Goal: Information Seeking & Learning: Learn about a topic

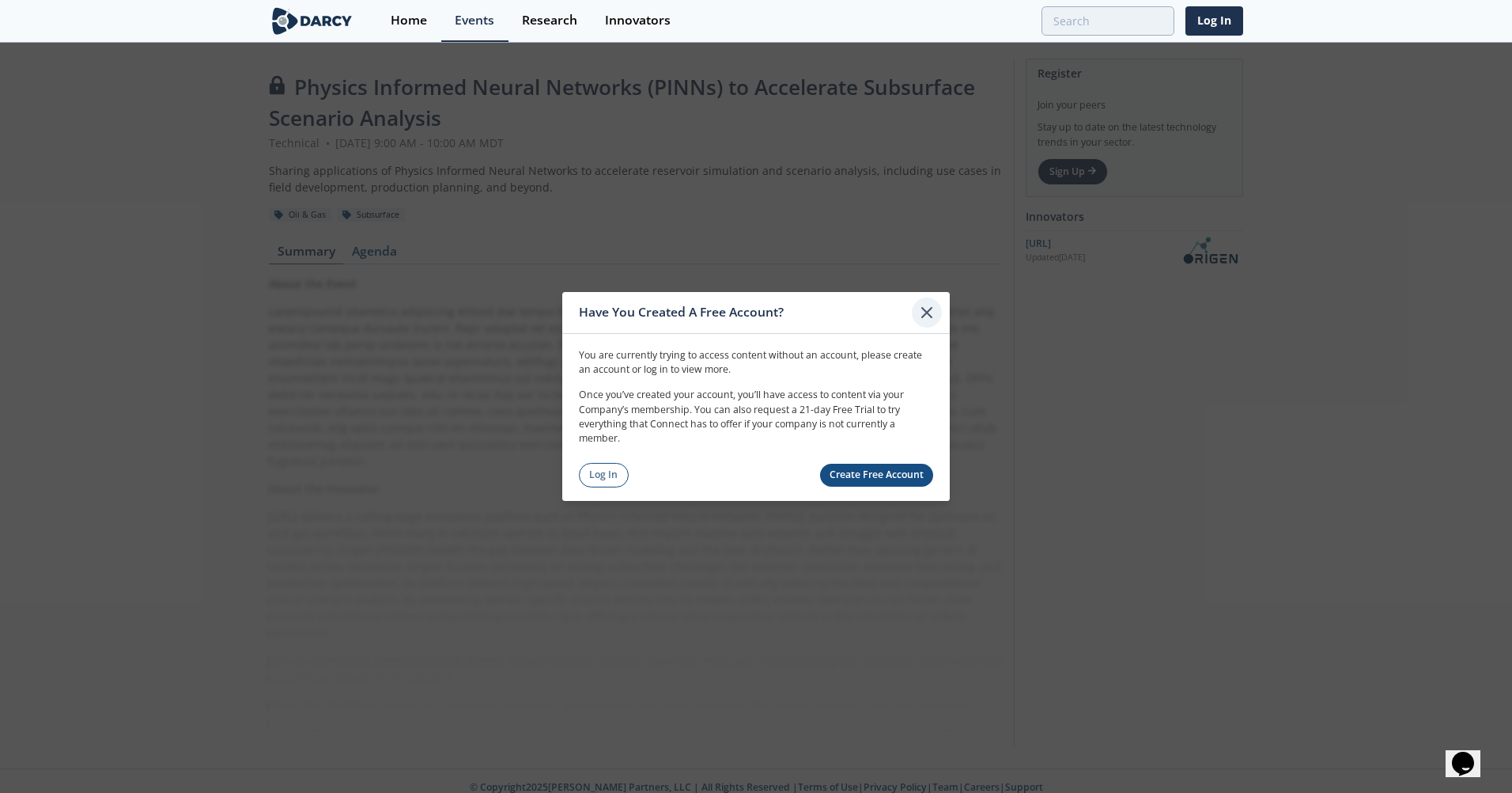
click at [922, 319] on icon at bounding box center [927, 313] width 19 height 19
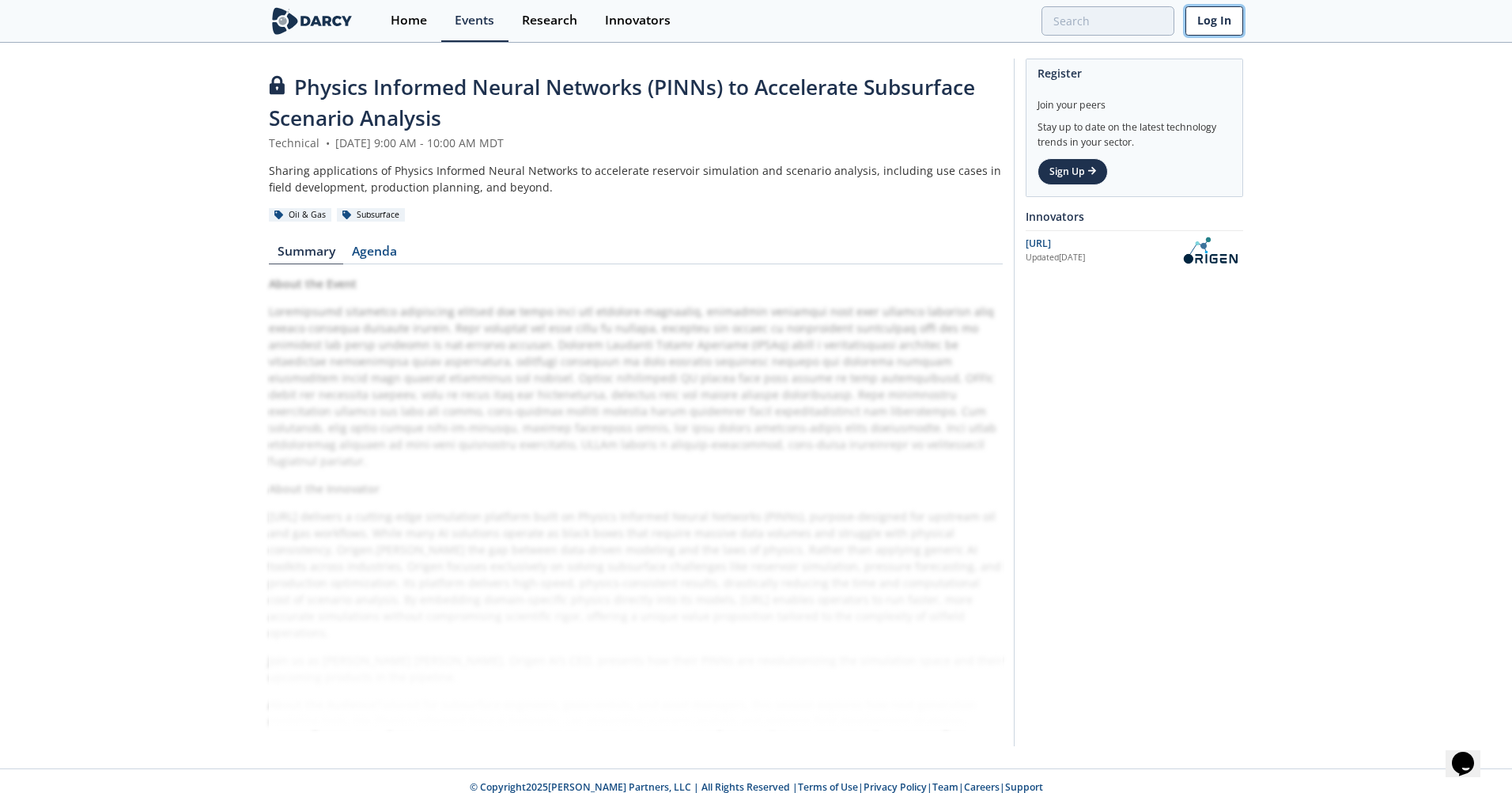
click at [1233, 29] on link "Log In" at bounding box center [1214, 20] width 58 height 29
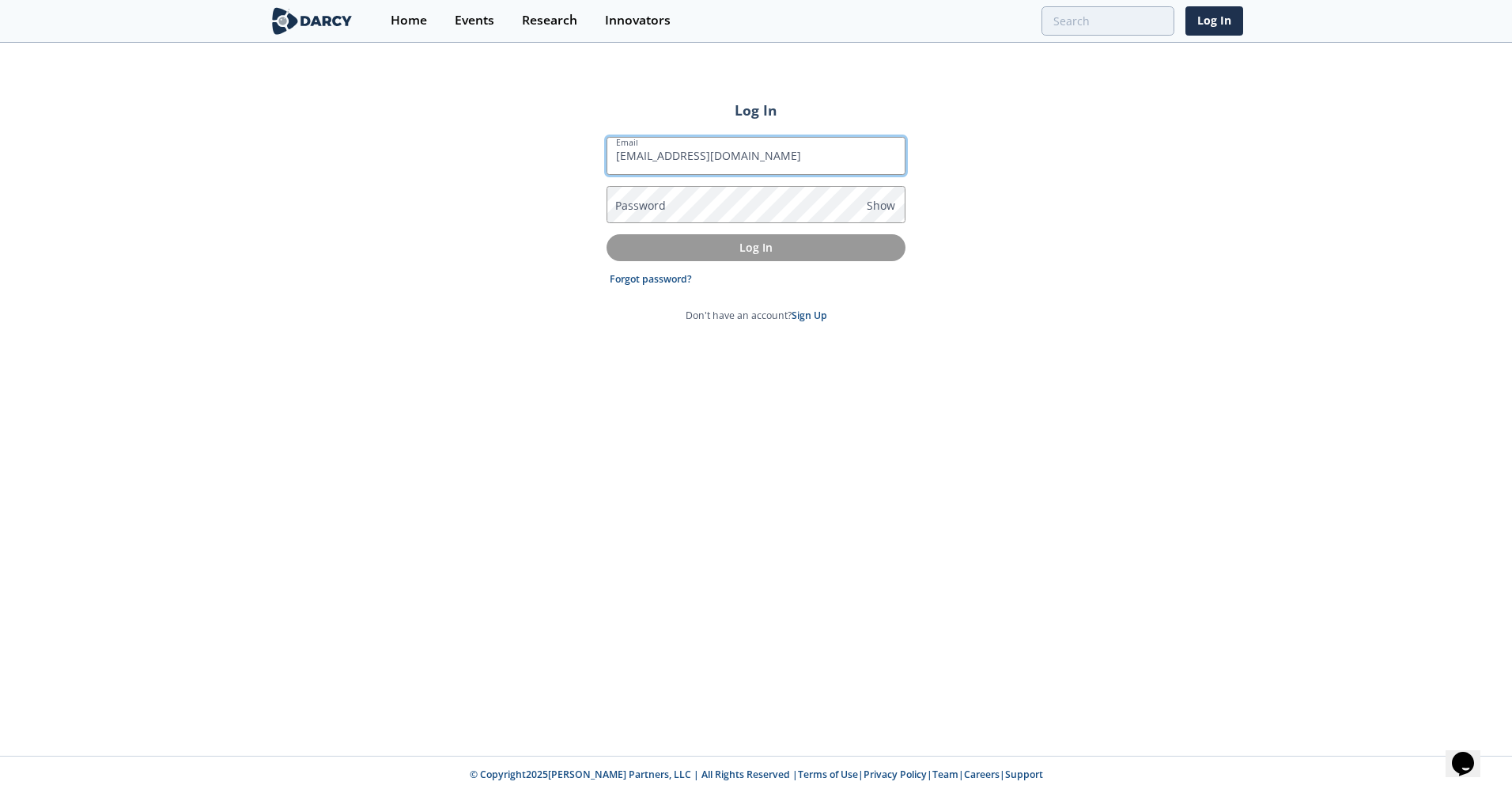
type input "[EMAIL_ADDRESS][DOMAIN_NAME]"
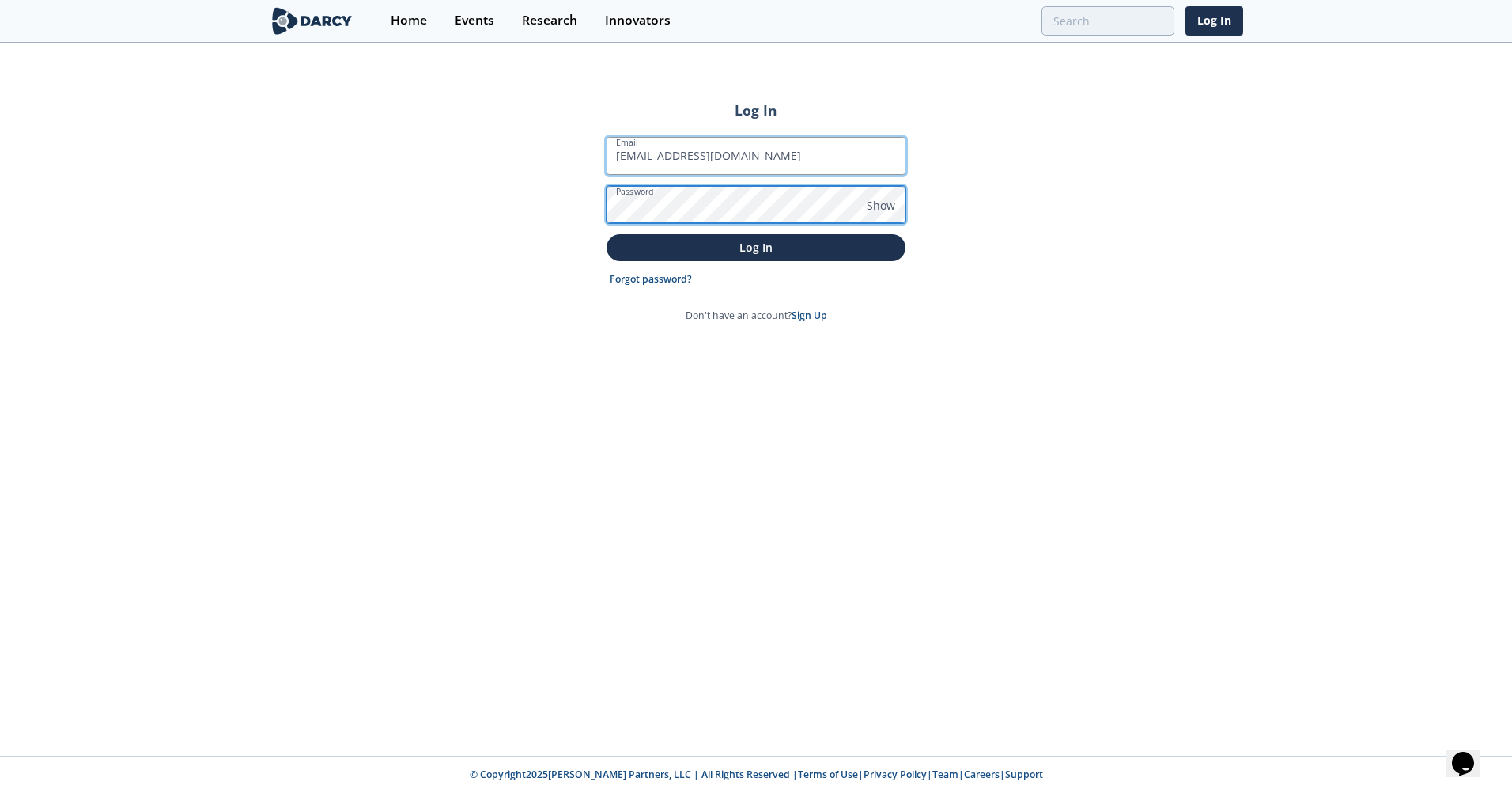
click at [607, 235] on button "Log In" at bounding box center [756, 248] width 299 height 26
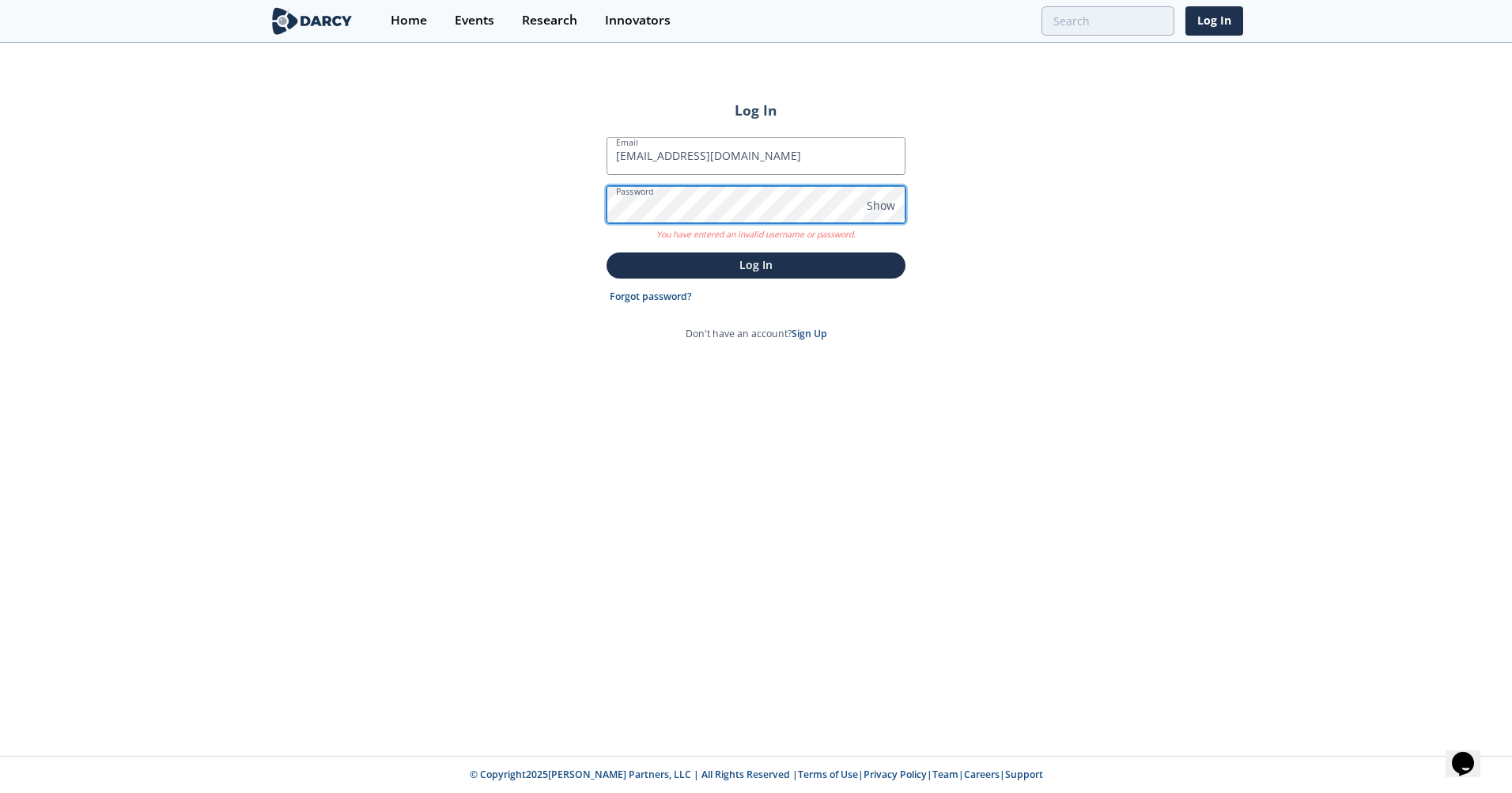
click at [607, 252] on button "Log In" at bounding box center [756, 265] width 299 height 26
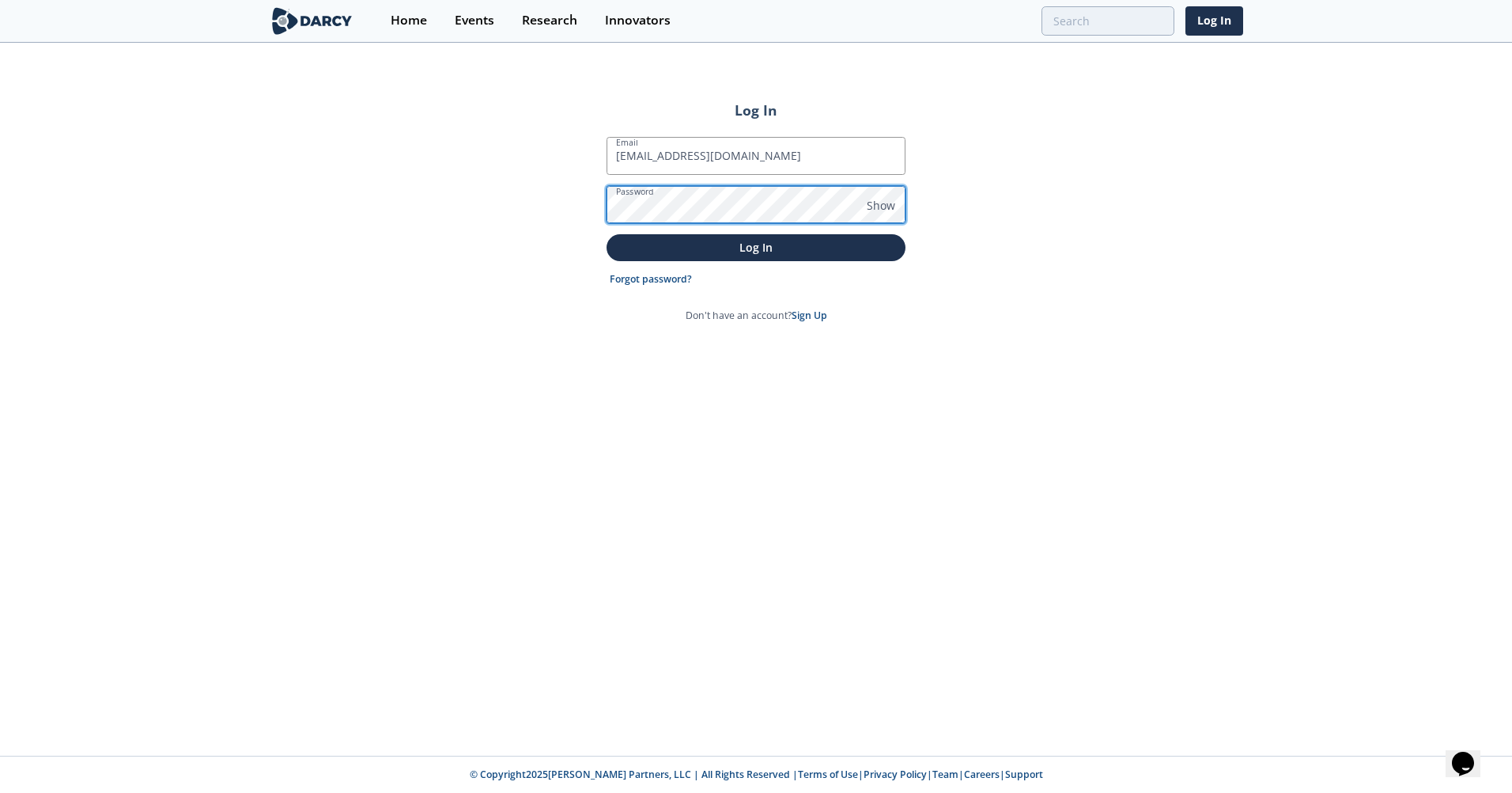
click at [607, 235] on button "Log In" at bounding box center [756, 248] width 299 height 26
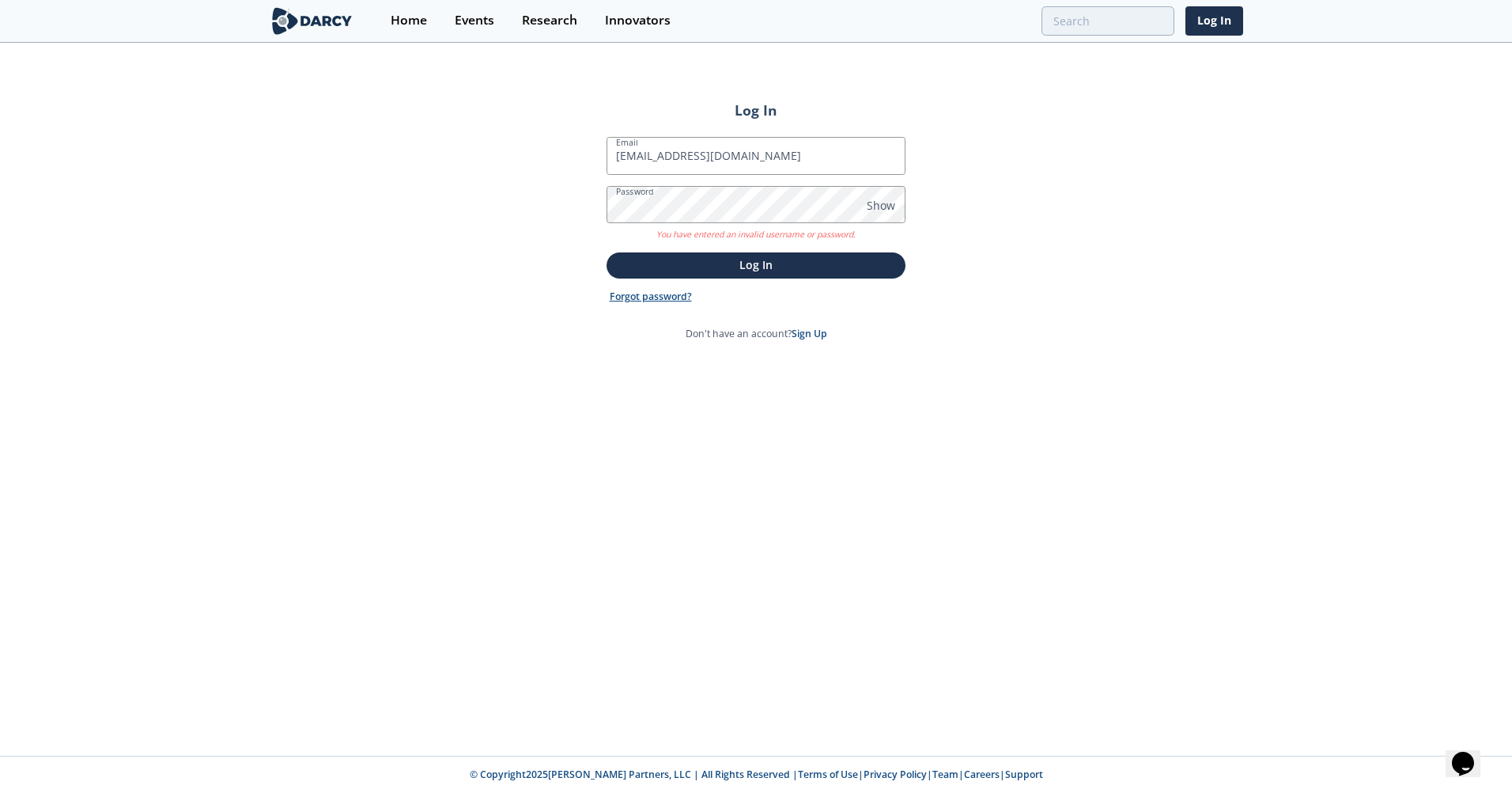
click at [637, 298] on link "Forgot password?" at bounding box center [650, 296] width 82 height 14
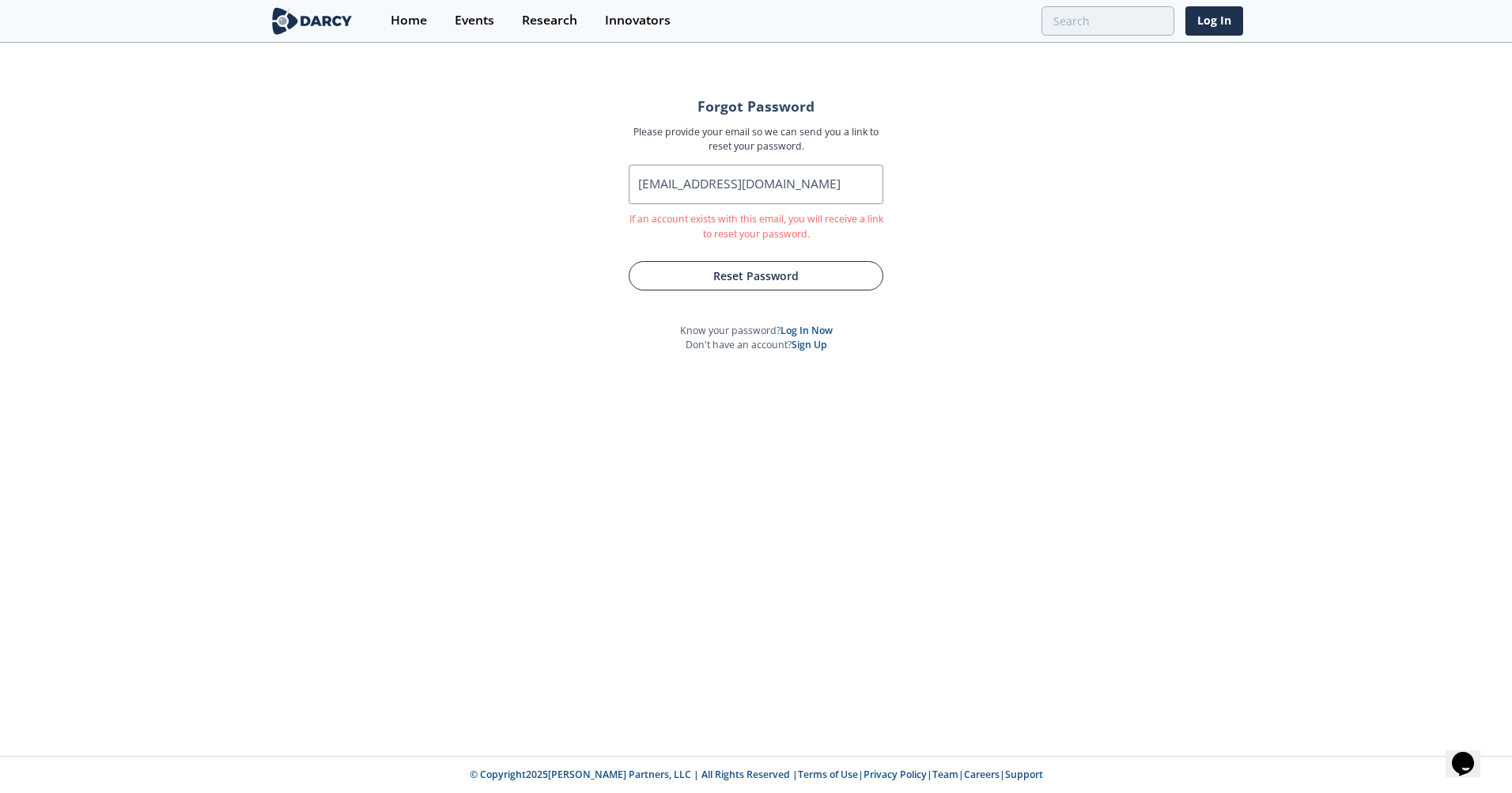
click at [740, 276] on button "Reset Password" at bounding box center [756, 275] width 255 height 29
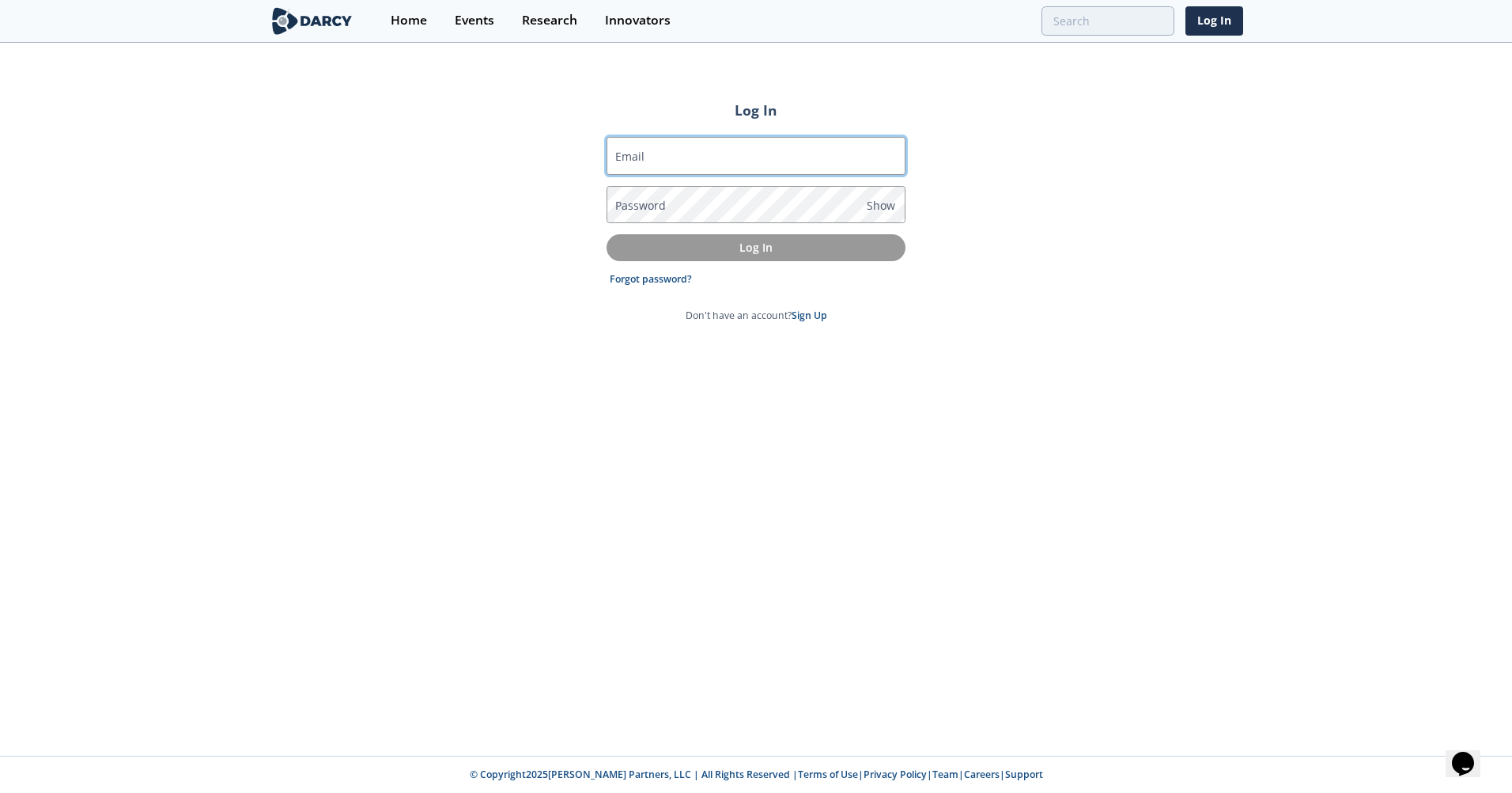
click at [736, 161] on input "Email" at bounding box center [756, 155] width 299 height 38
type input "[EMAIL_ADDRESS][DOMAIN_NAME]"
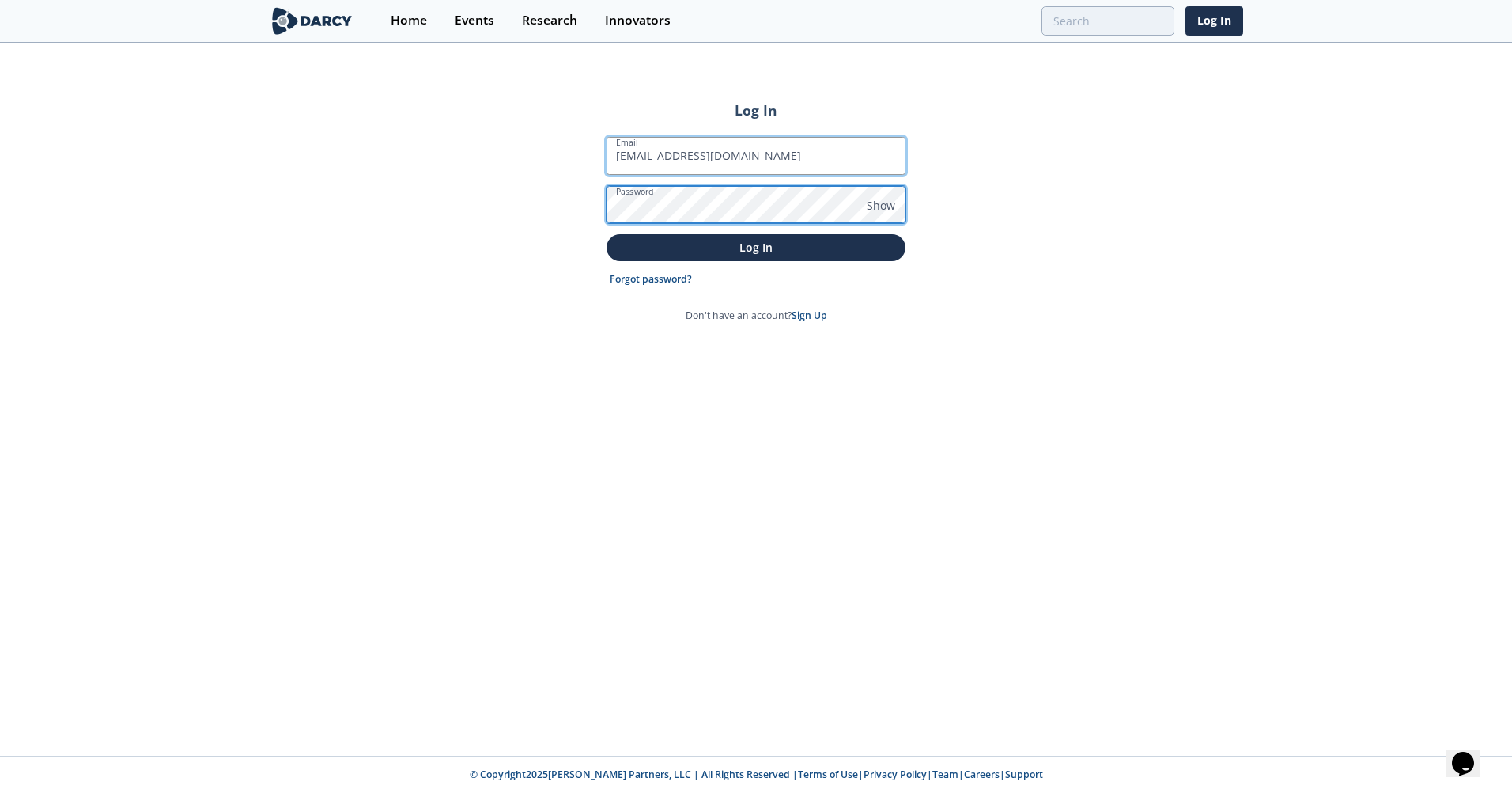
click at [607, 235] on button "Log In" at bounding box center [756, 248] width 299 height 26
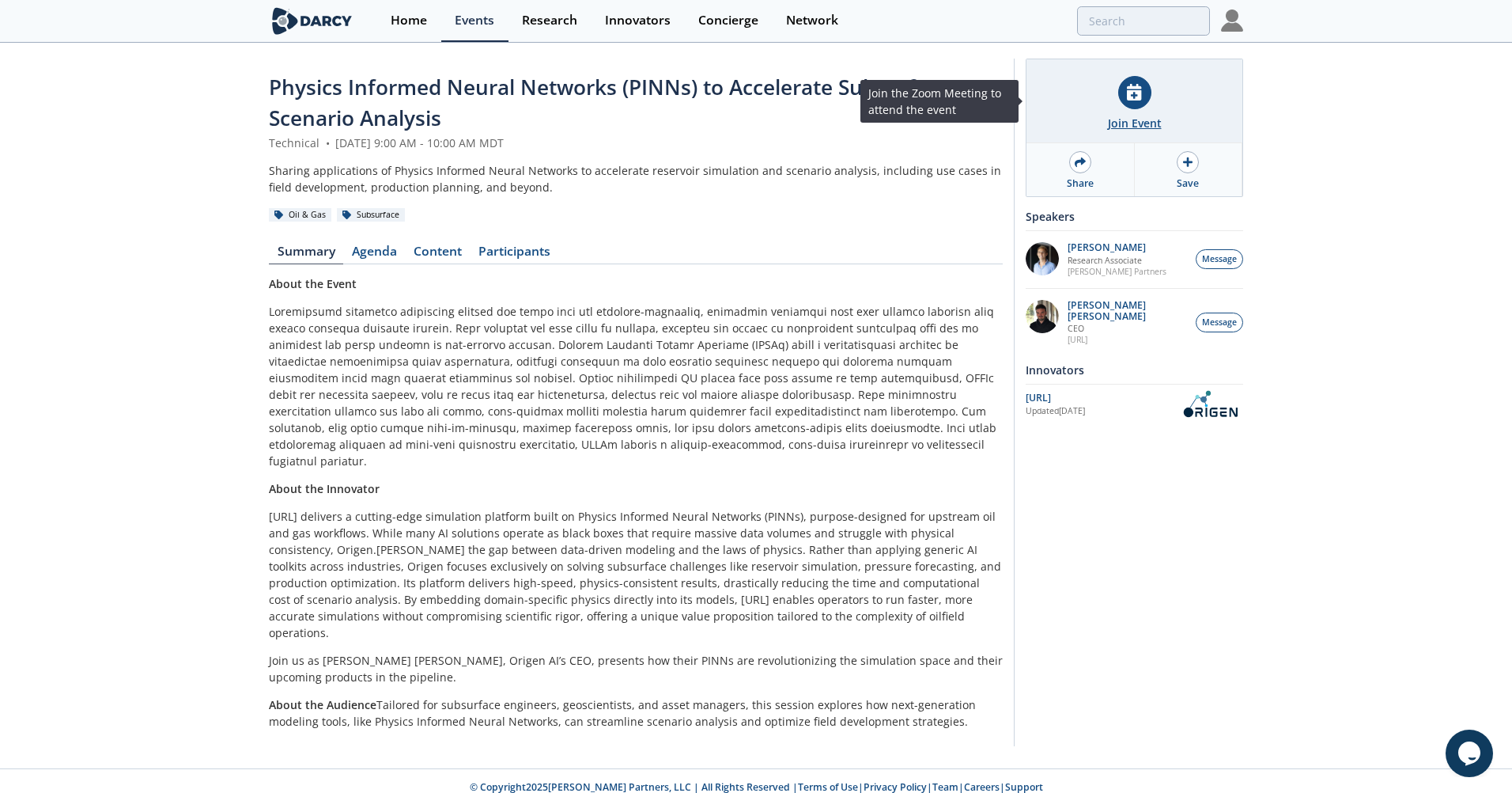
click at [1134, 116] on div "Join Event" at bounding box center [1135, 123] width 54 height 17
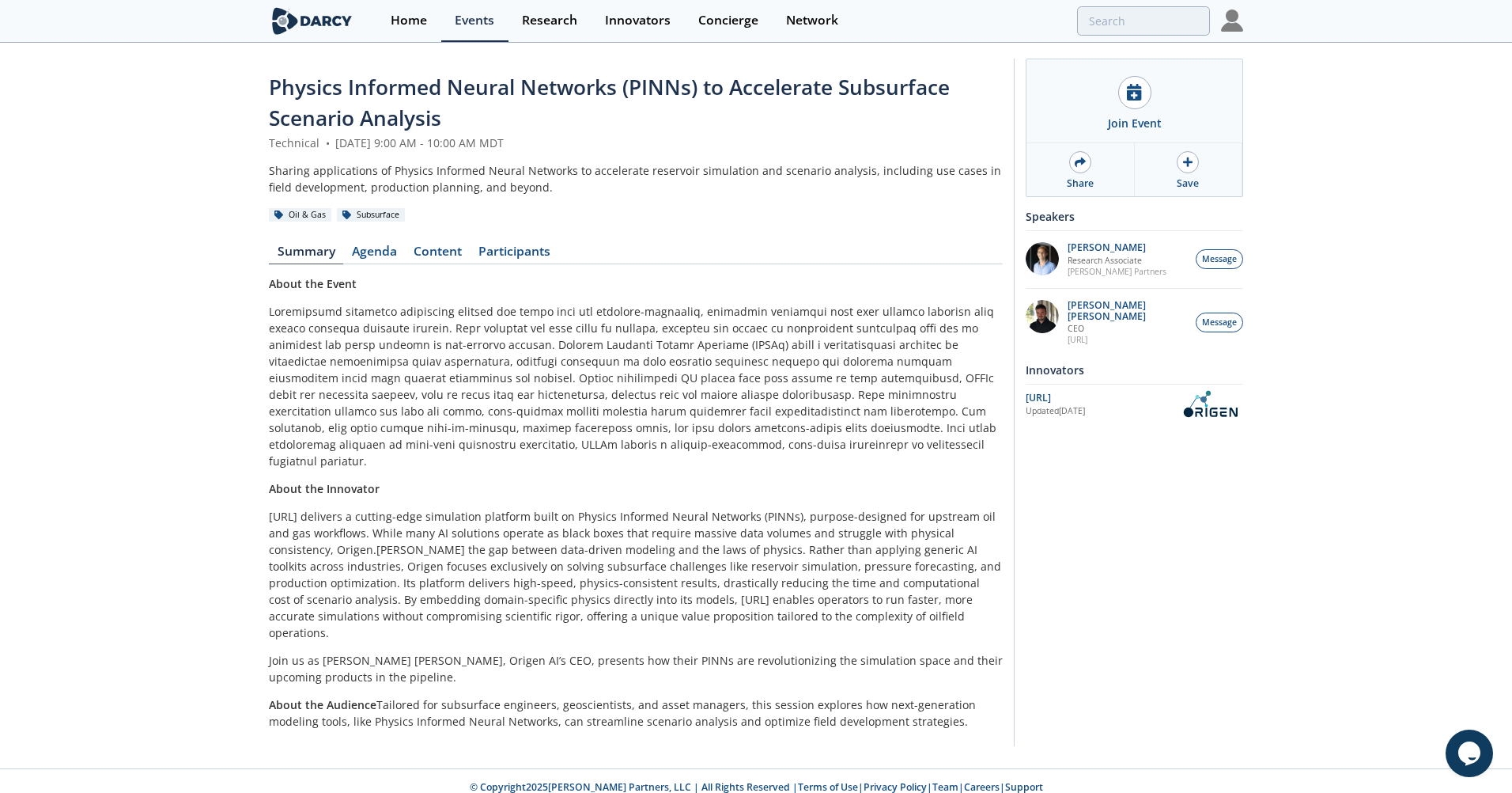
click at [524, 571] on p "[URL] delivers a cutting-edge simulation platform built on Physics Informed Neu…" at bounding box center [636, 574] width 734 height 133
click at [413, 18] on div "Home" at bounding box center [408, 20] width 36 height 13
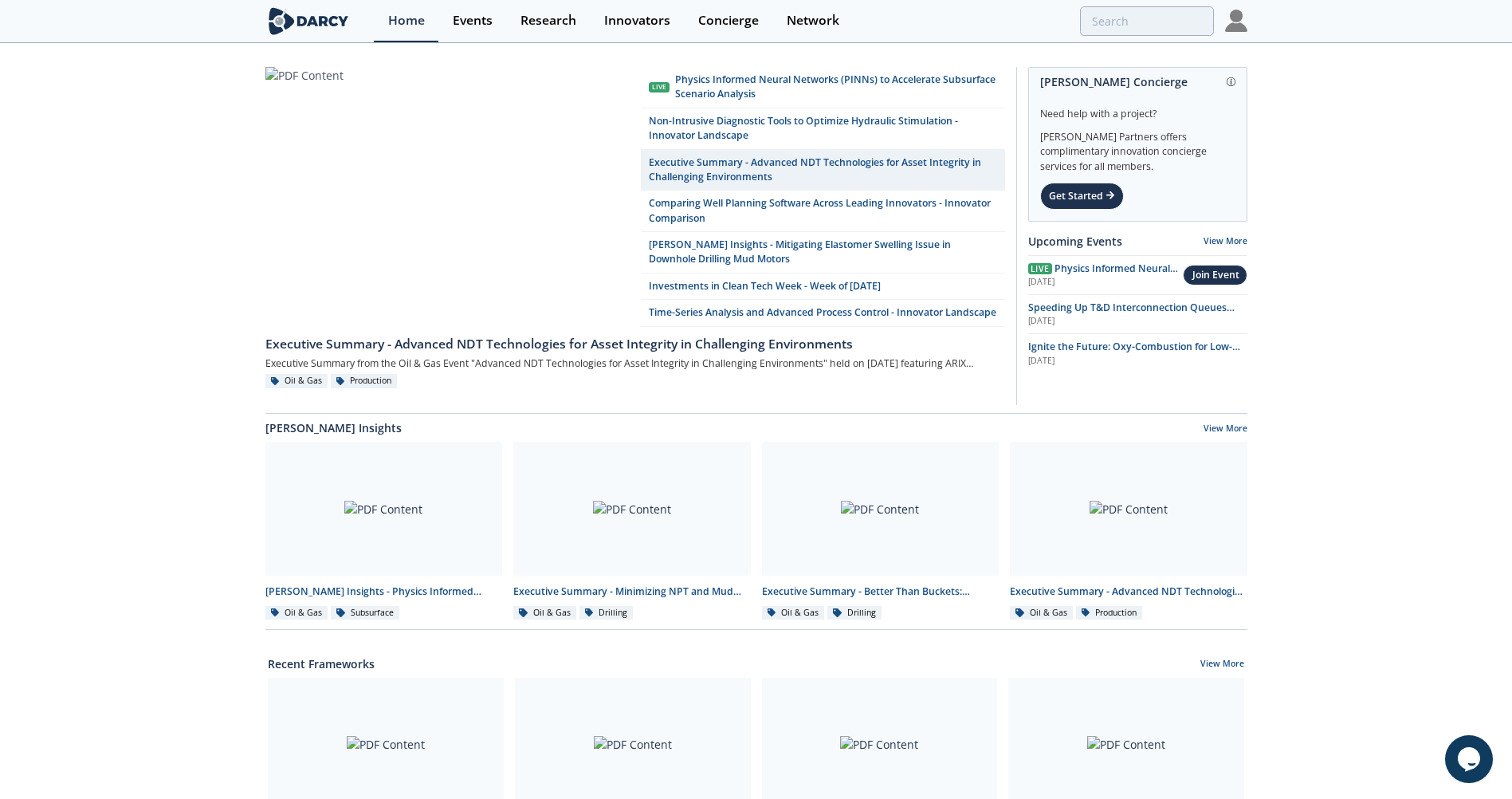
click at [905, 168] on link "Executive Summary - Advanced NDT Technologies for Asset Integrity in Challengin…" at bounding box center [823, 171] width 364 height 41
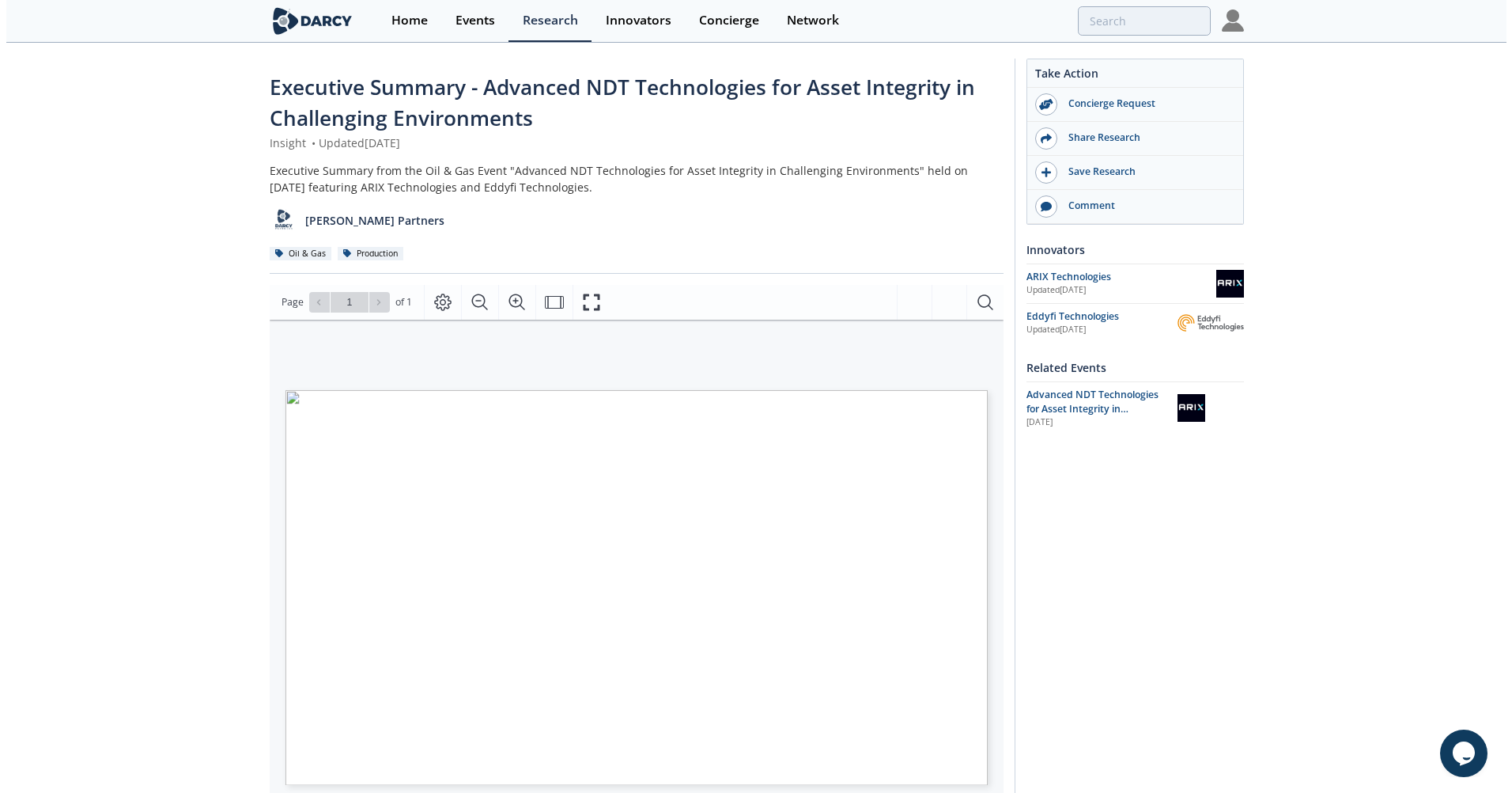
scroll to position [79, 0]
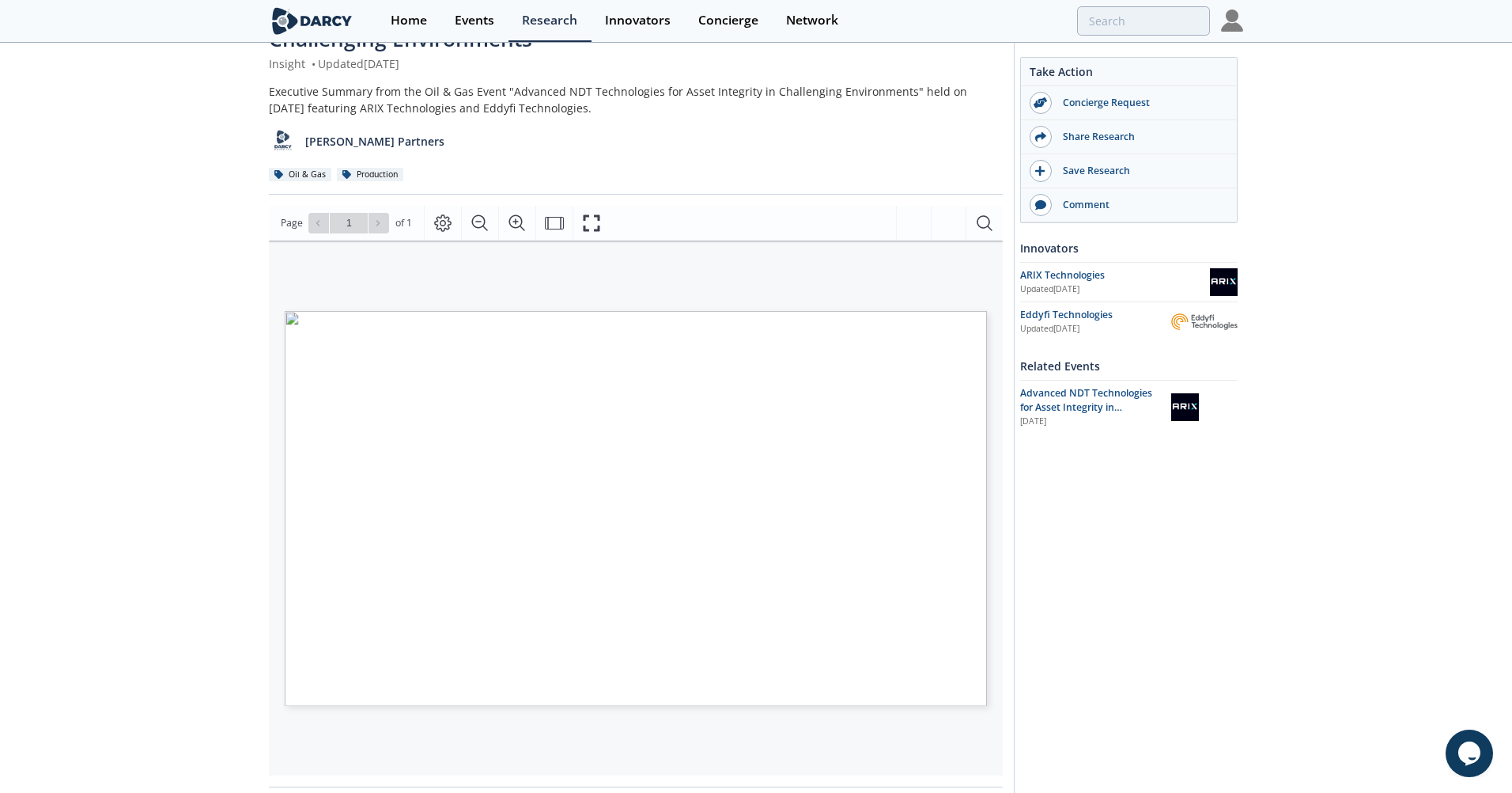
click at [694, 449] on span "Page 1" at bounding box center [1206, 721] width 1398 height 733
click at [714, 382] on span "Page 1" at bounding box center [1206, 721] width 1398 height 733
click at [590, 222] on icon "Fullscreen" at bounding box center [592, 222] width 19 height 19
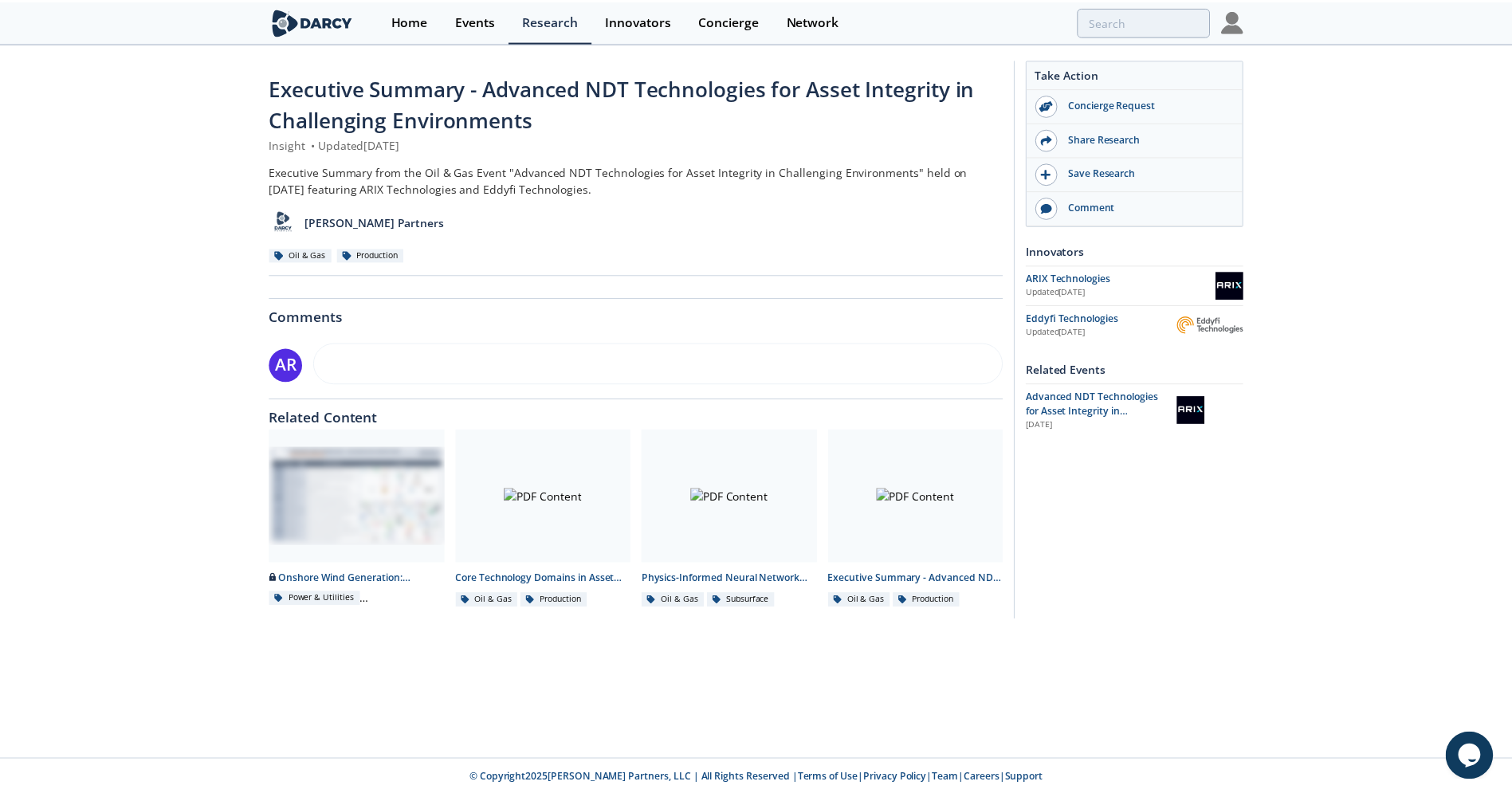
scroll to position [0, 0]
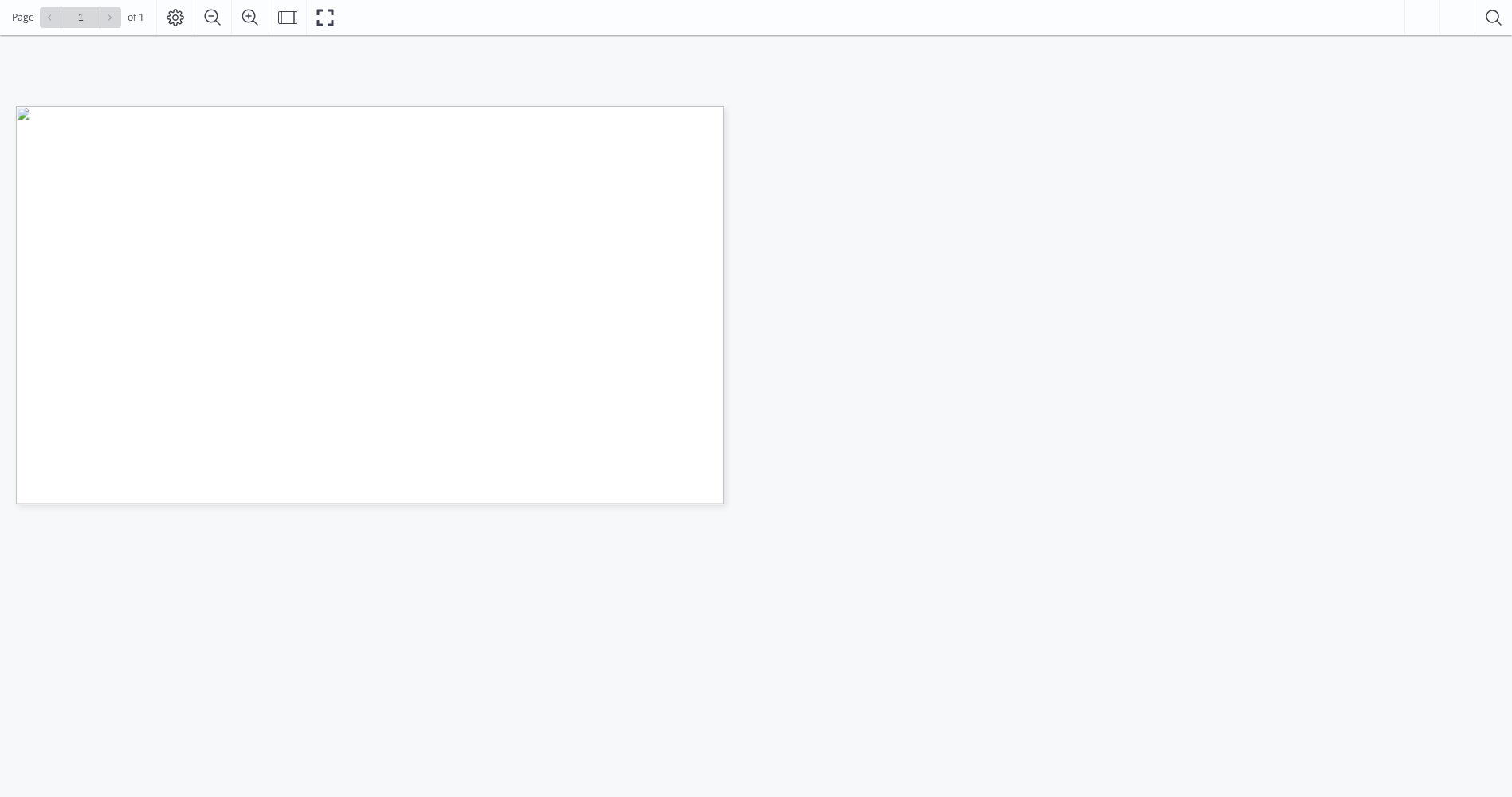
scroll to position [80, 0]
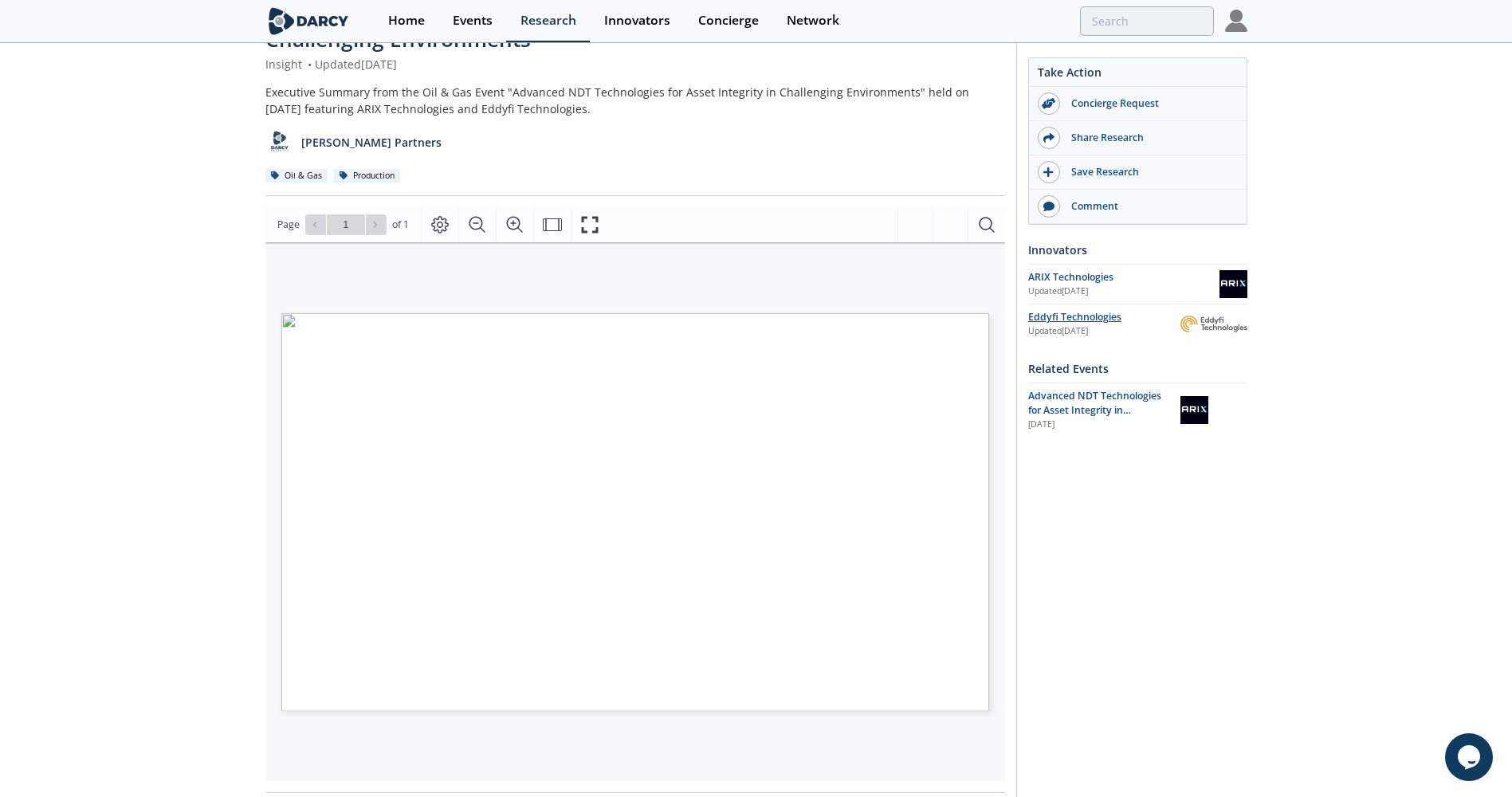
click at [1080, 318] on div "Eddyfi Technologies" at bounding box center [1104, 317] width 152 height 14
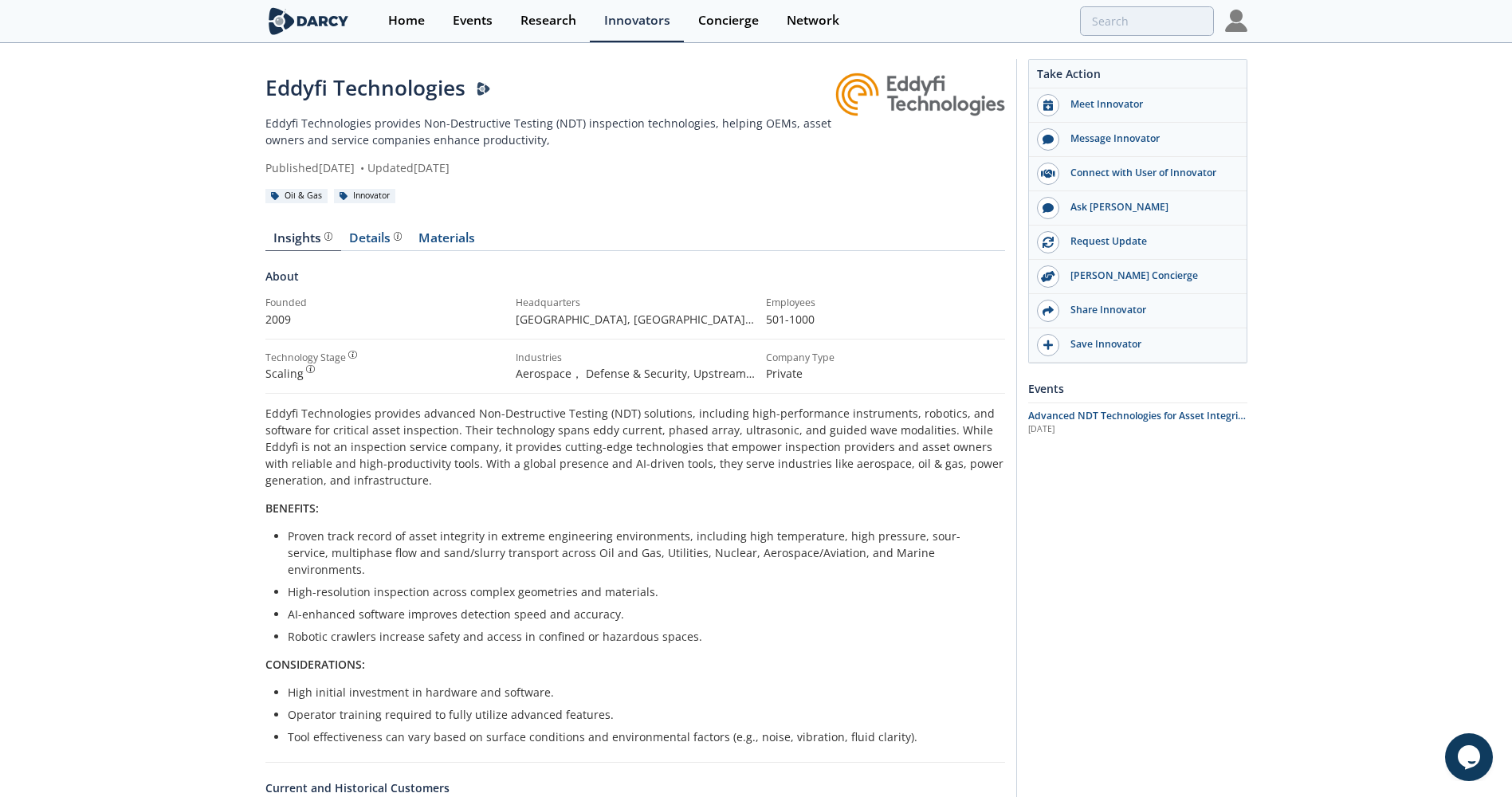
scroll to position [80, 0]
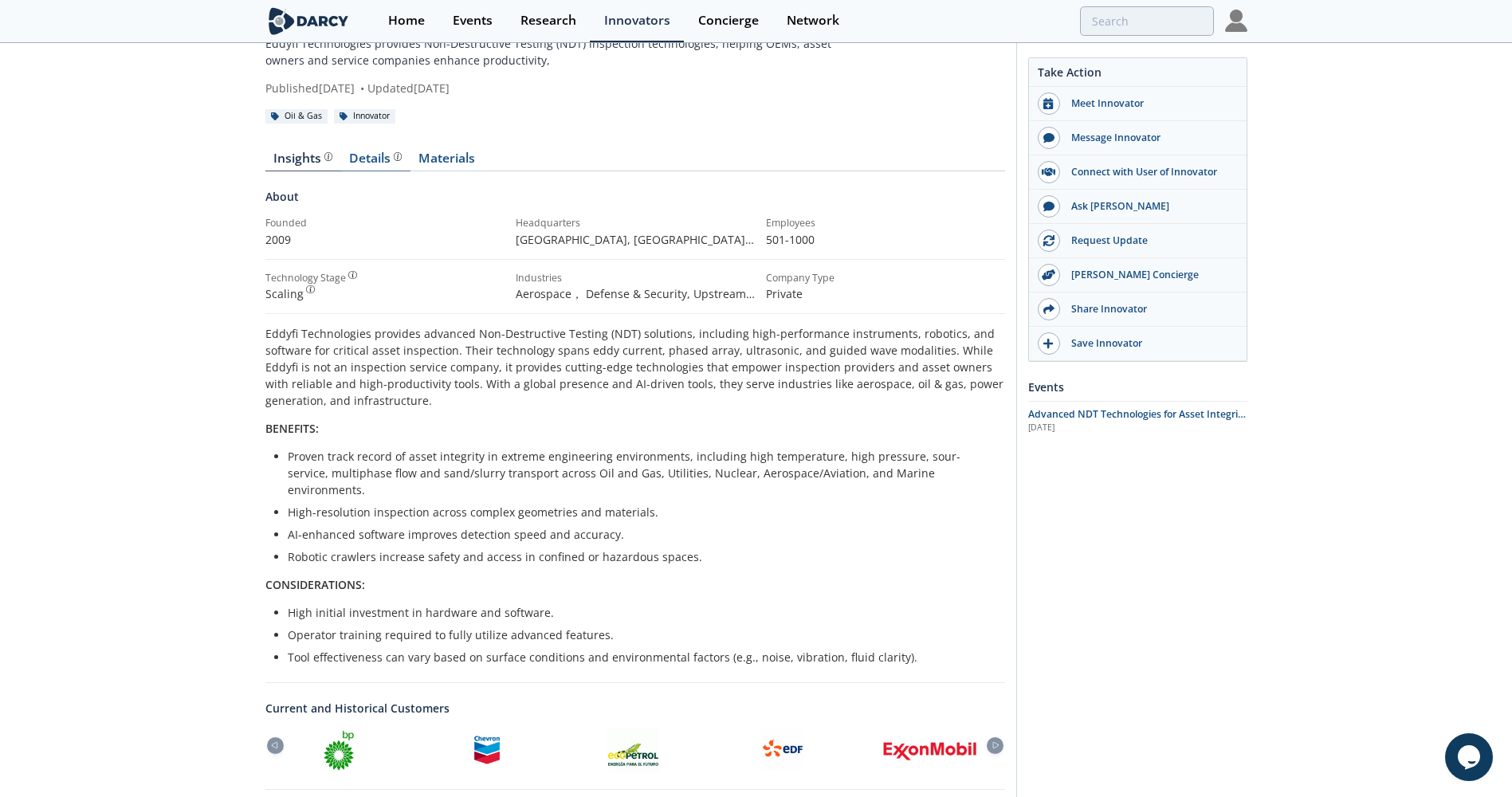
click at [378, 157] on div "Details" at bounding box center [375, 158] width 53 height 13
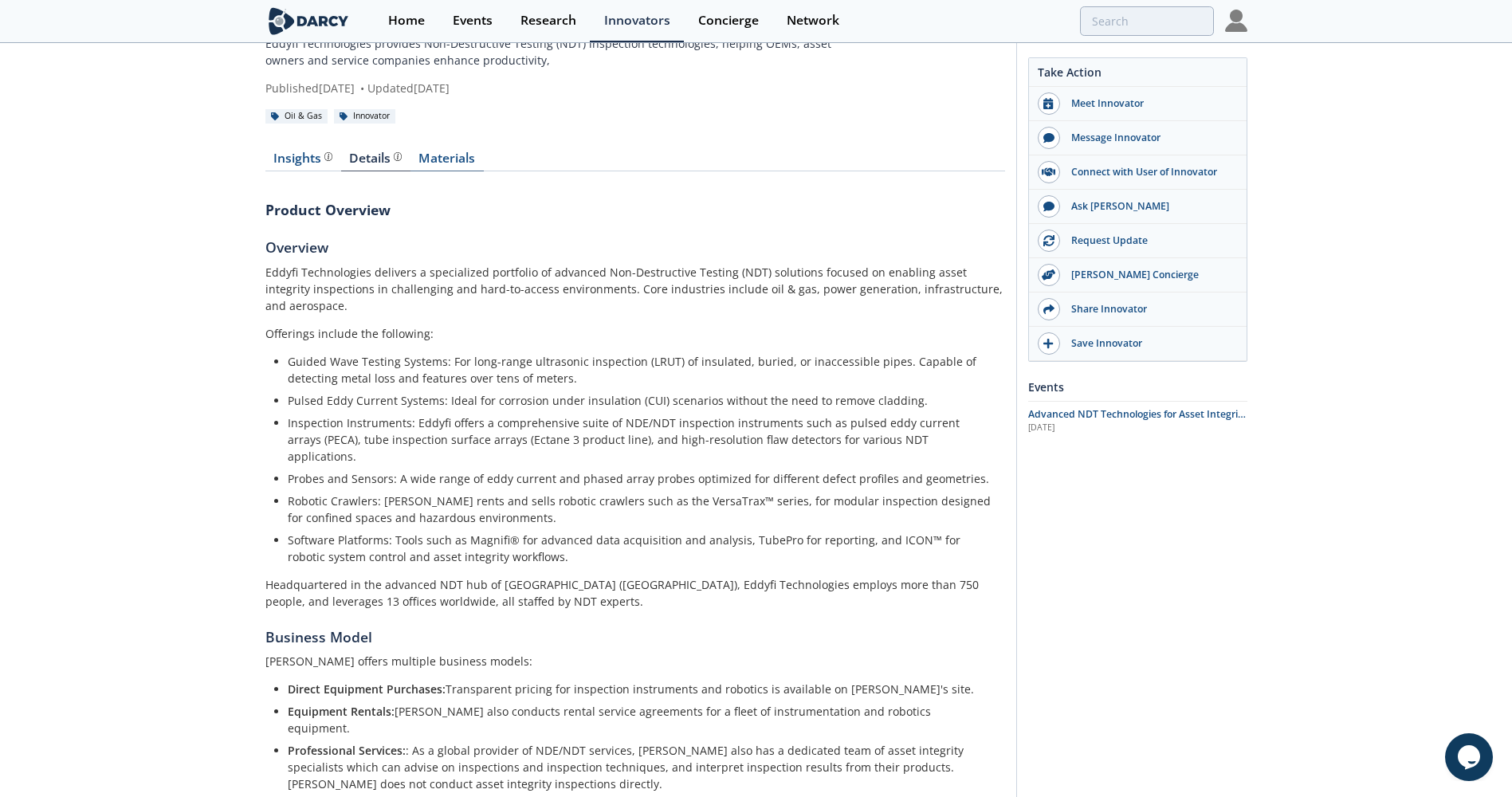
click at [454, 162] on link "Materials" at bounding box center [447, 161] width 73 height 19
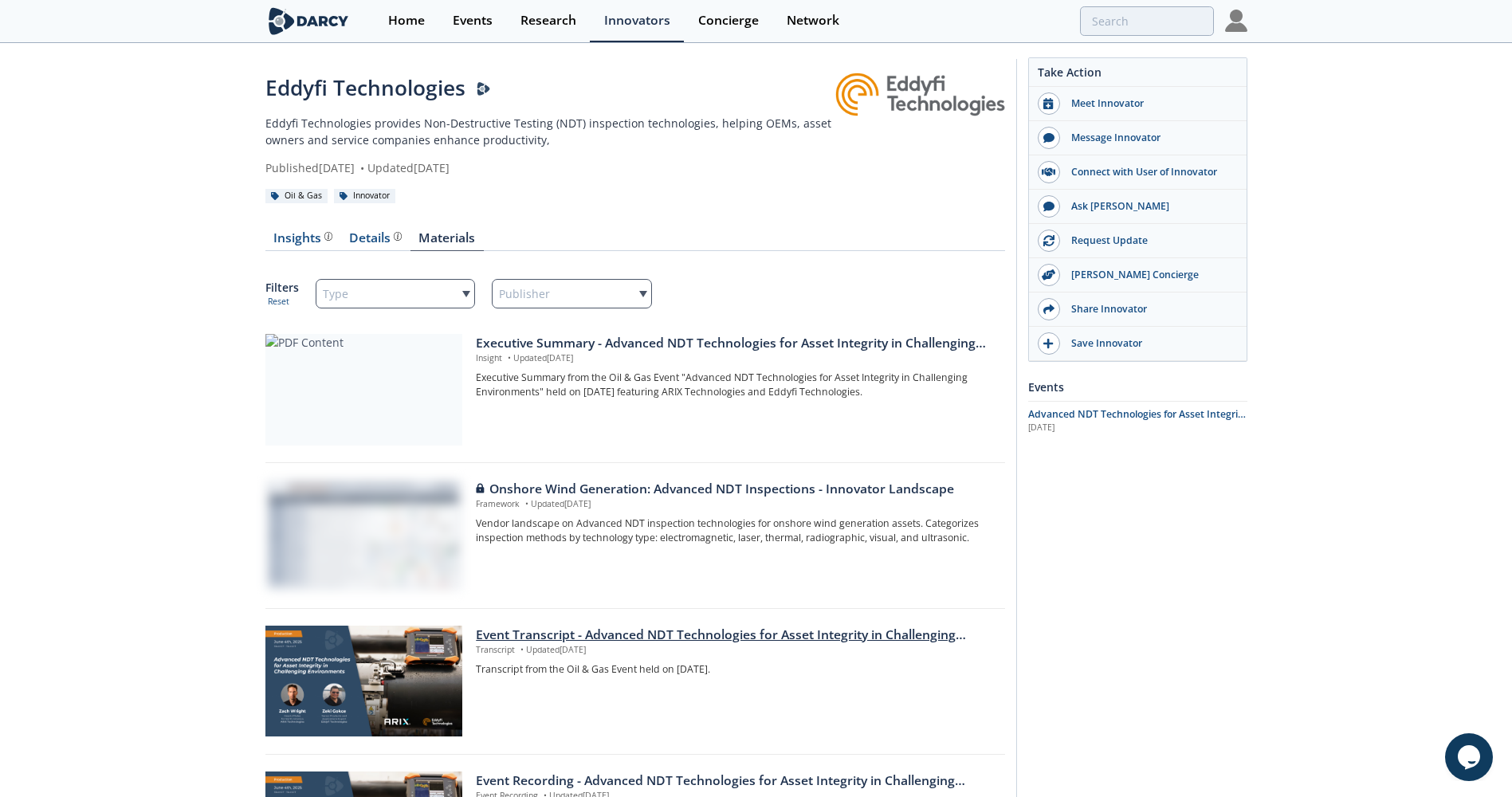
scroll to position [159, 0]
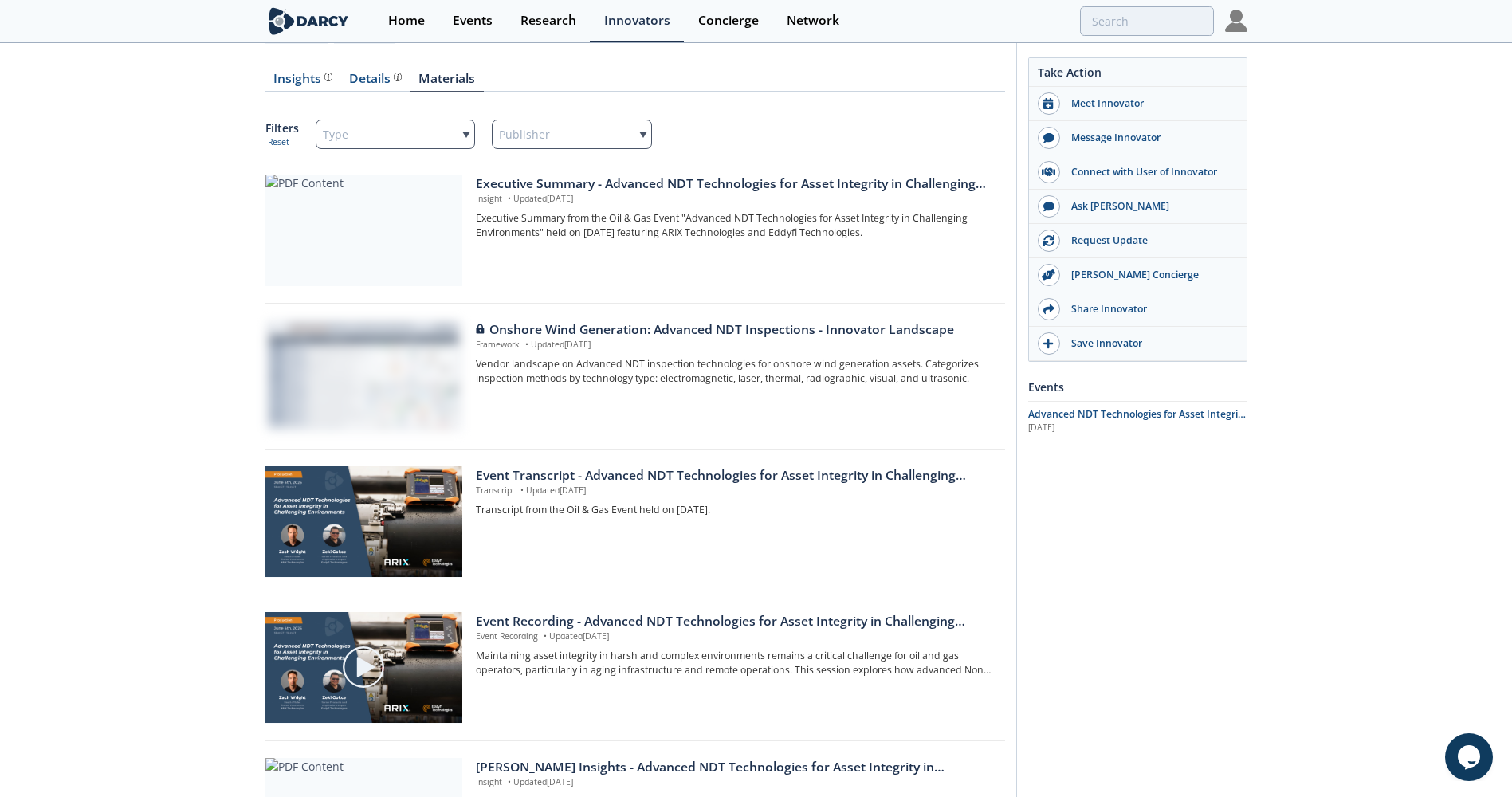
click at [627, 475] on div "Event Transcript - Advanced NDT Technologies for Asset Integrity in Challenging…" at bounding box center [734, 475] width 518 height 19
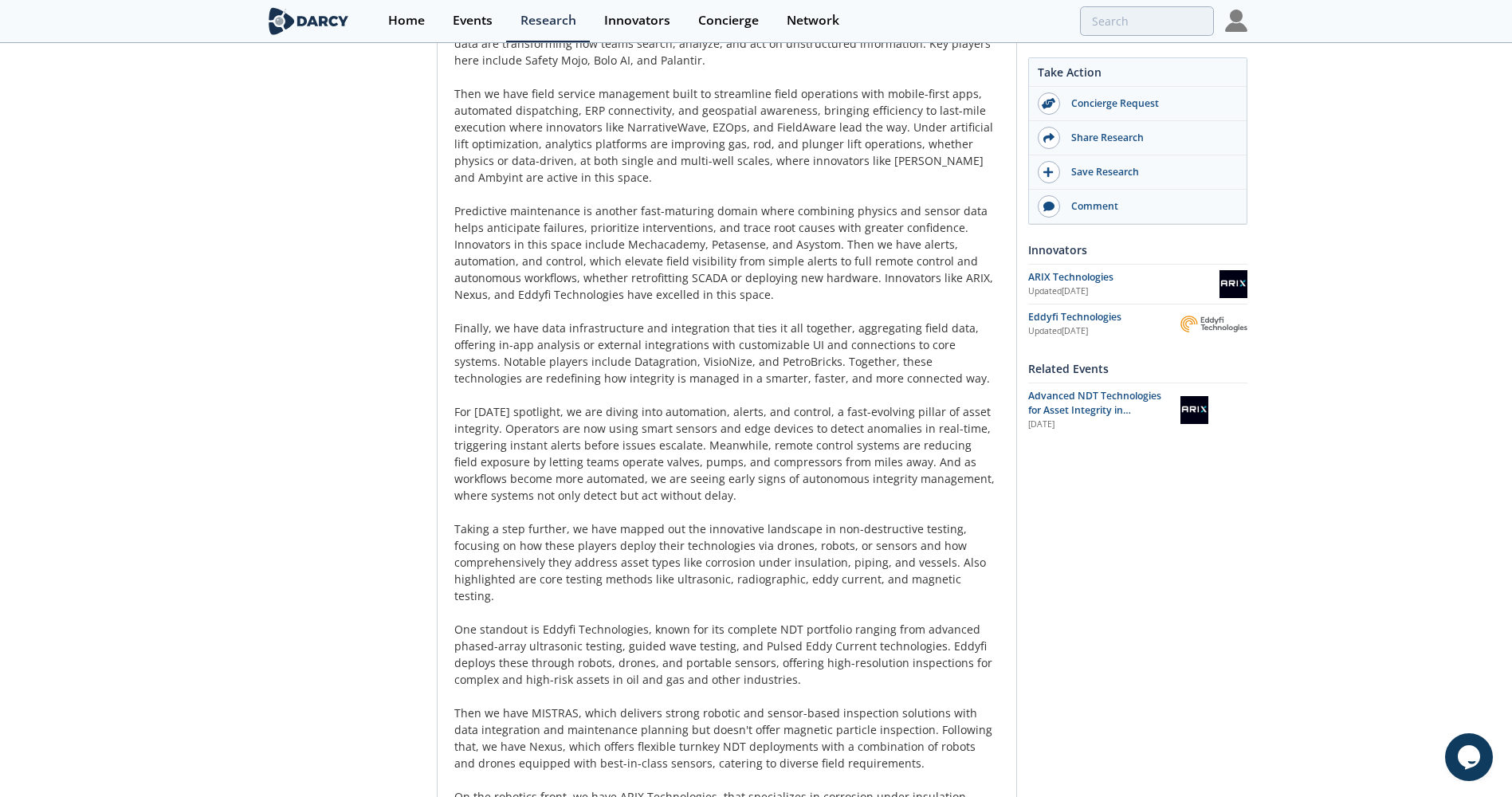
scroll to position [1668, 0]
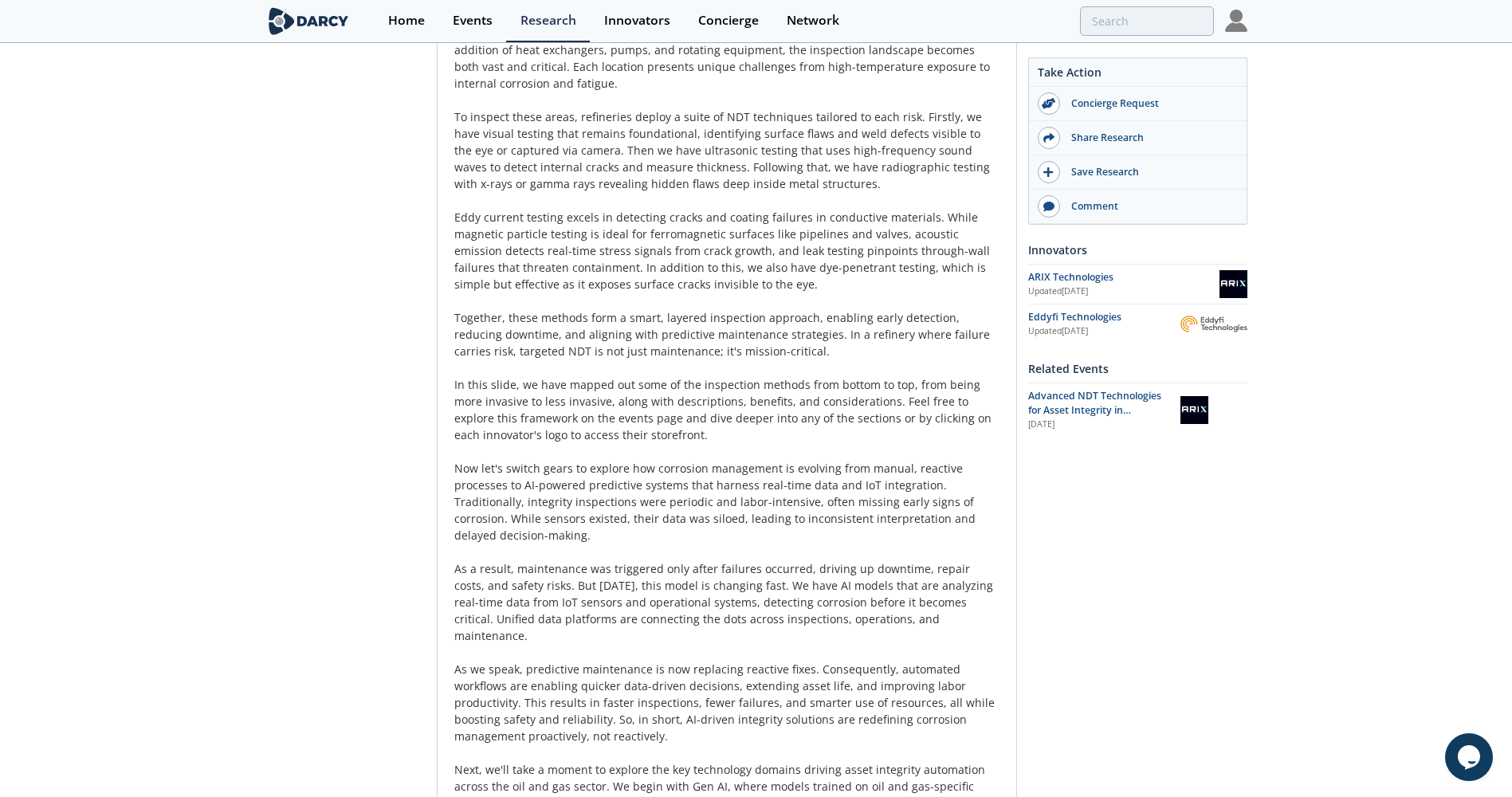
drag, startPoint x: 325, startPoint y: 18, endPoint x: 334, endPoint y: 20, distance: 9.2
click at [325, 18] on img at bounding box center [309, 22] width 87 height 28
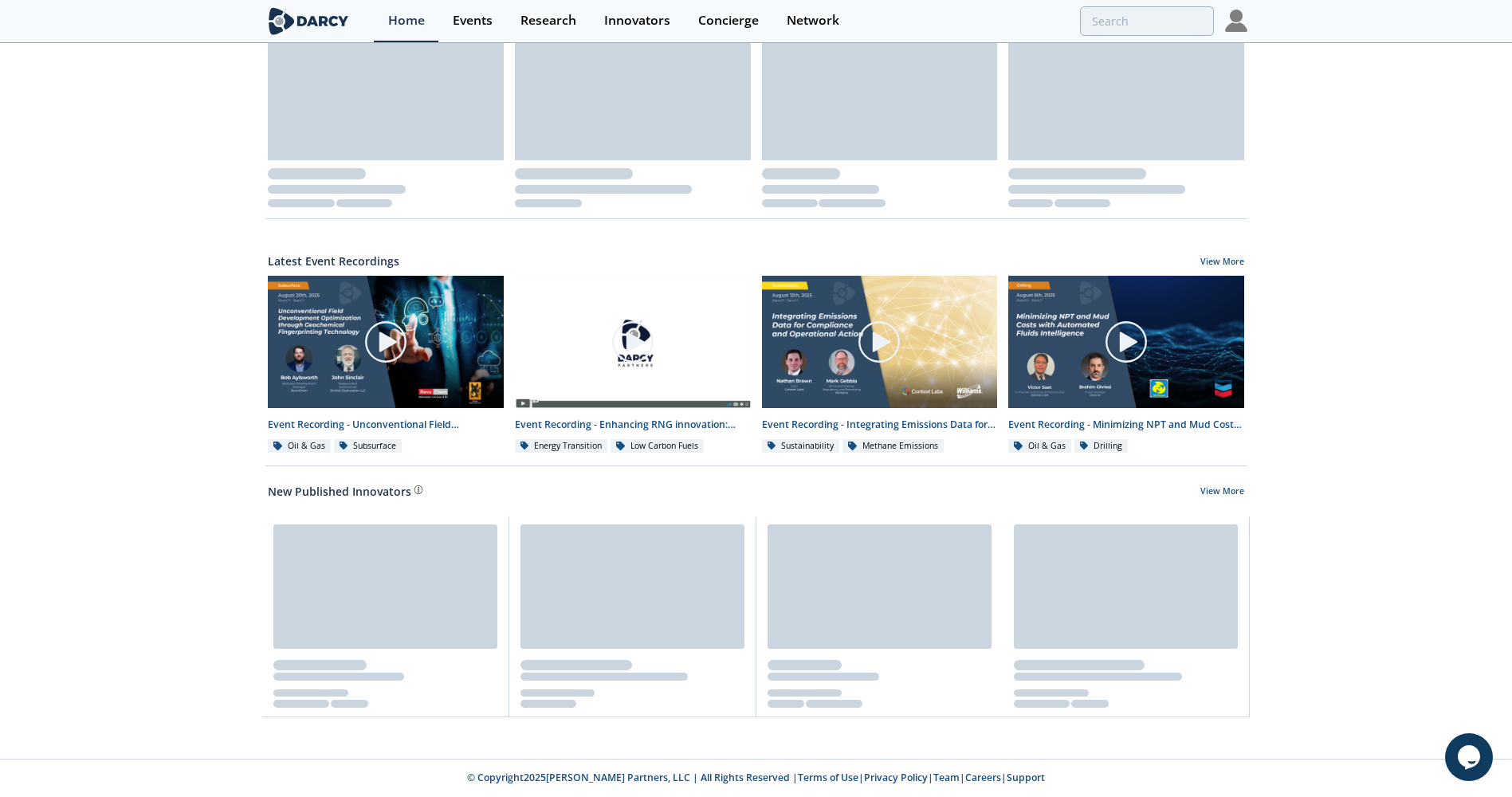
scroll to position [686, 0]
